Goal: Transaction & Acquisition: Subscribe to service/newsletter

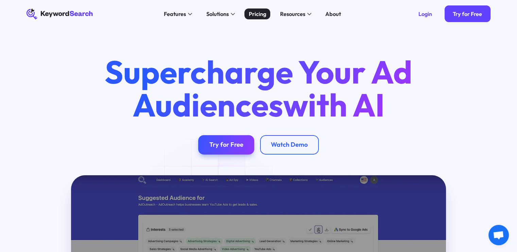
click at [259, 17] on div "Pricing" at bounding box center [257, 14] width 17 height 8
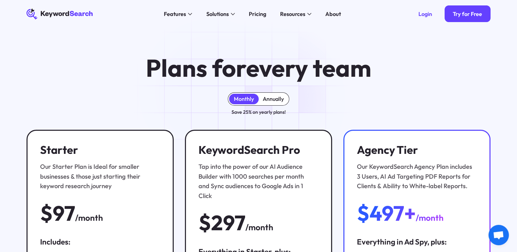
click at [275, 101] on div "Annually" at bounding box center [273, 98] width 21 height 7
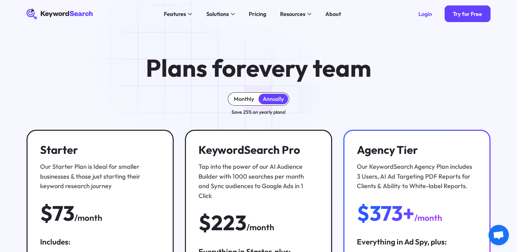
click at [247, 96] on div "Monthly" at bounding box center [244, 98] width 20 height 7
